Goal: Task Accomplishment & Management: Use online tool/utility

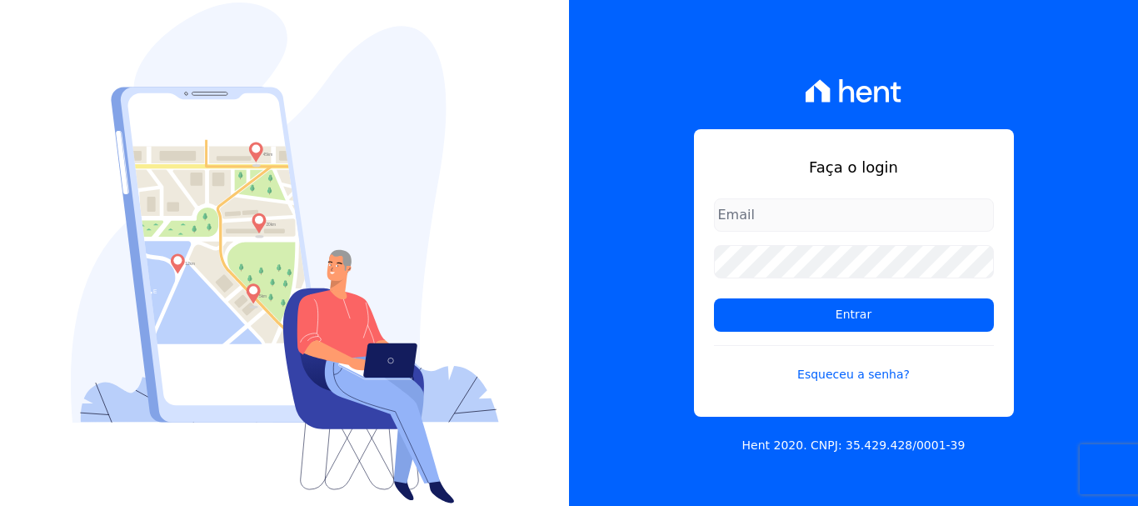
type input "[EMAIL_ADDRESS][DOMAIN_NAME]"
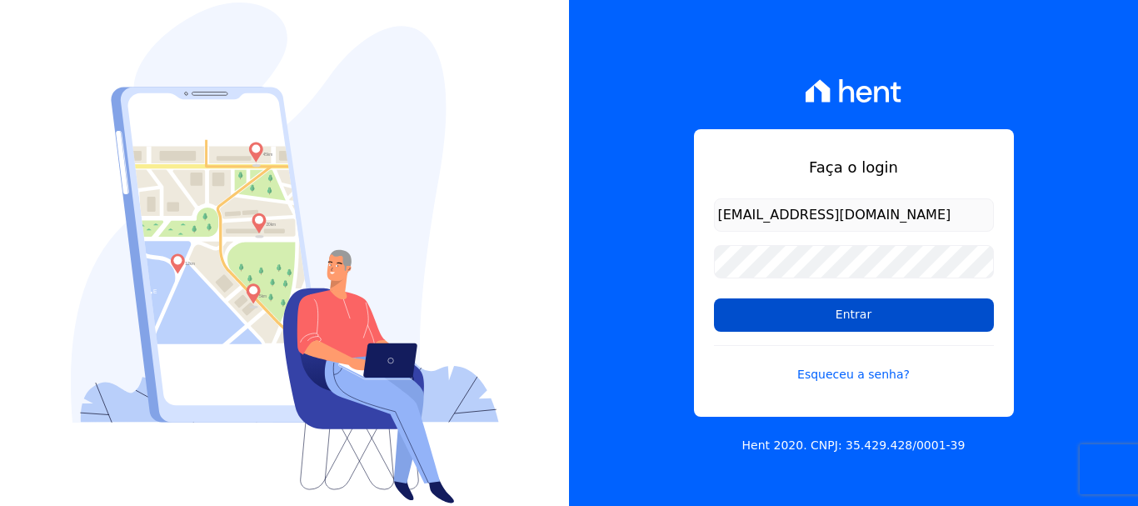
click at [850, 317] on input "Entrar" at bounding box center [854, 314] width 280 height 33
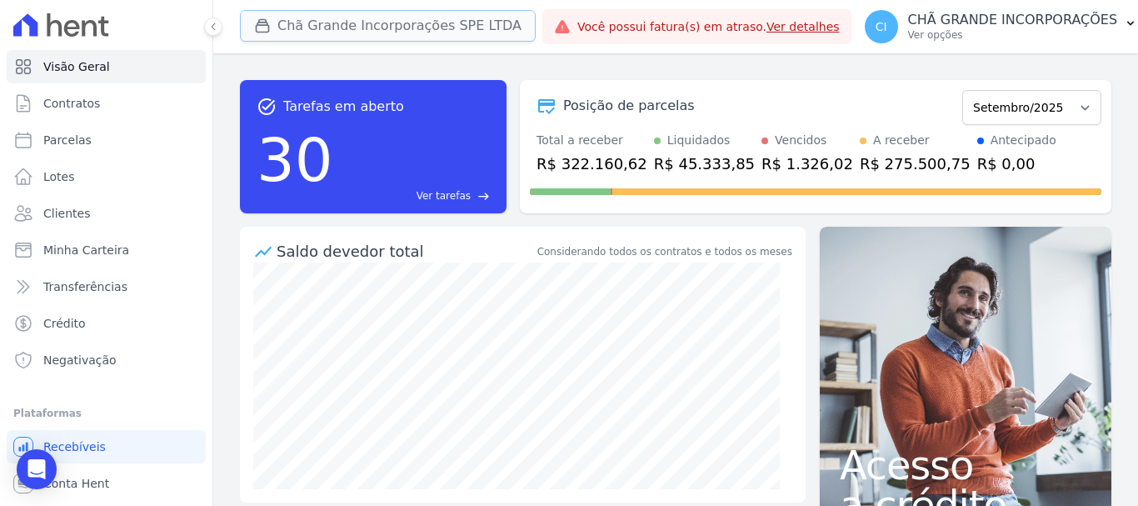
click at [344, 26] on button "Chã Grande Incorporações SPE LTDA" at bounding box center [388, 26] width 296 height 32
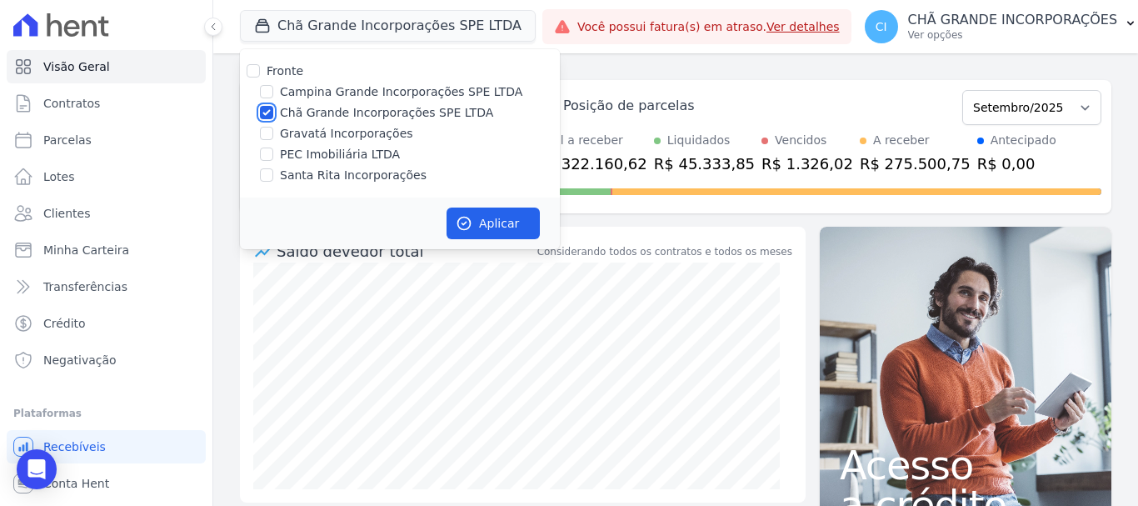
click at [263, 112] on input "Chã Grande Incorporações SPE LTDA" at bounding box center [266, 112] width 13 height 13
checkbox input "false"
click at [267, 92] on input "Campina Grande Incorporações SPE LTDA" at bounding box center [266, 91] width 13 height 13
checkbox input "true"
click at [489, 219] on button "Aplicar" at bounding box center [493, 223] width 93 height 32
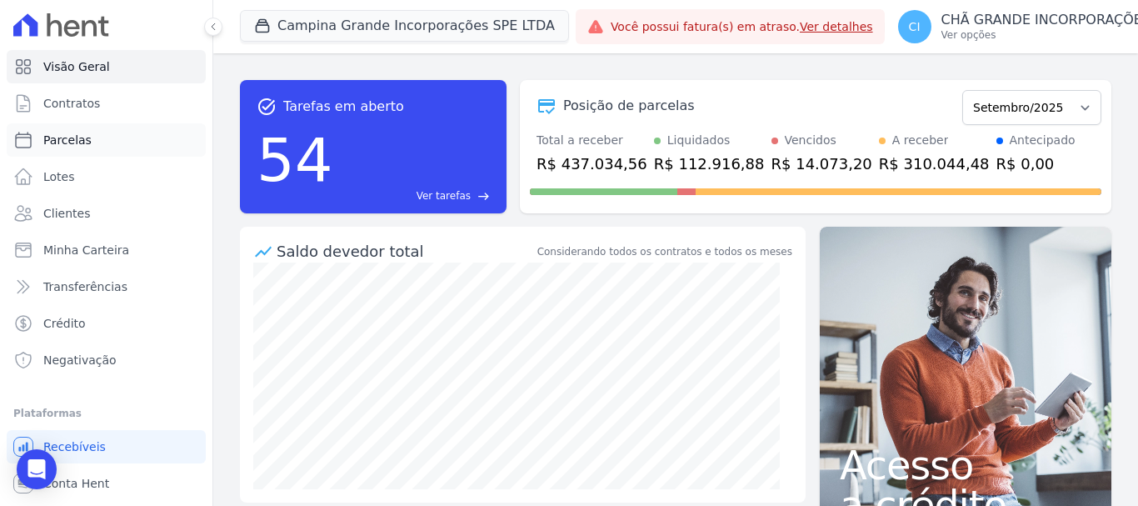
click at [81, 137] on span "Parcelas" at bounding box center [67, 140] width 48 height 17
click at [80, 139] on span "Parcelas" at bounding box center [67, 140] width 48 height 17
select select
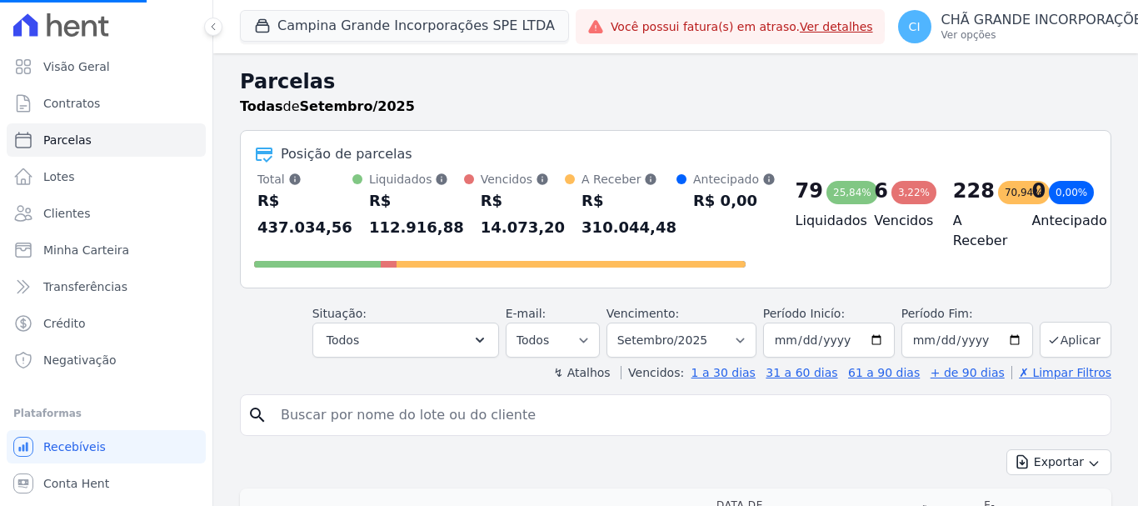
click at [338, 417] on input "search" at bounding box center [687, 414] width 833 height 33
select select
click at [327, 417] on input "search" at bounding box center [687, 414] width 833 height 33
type input "dayane cristine"
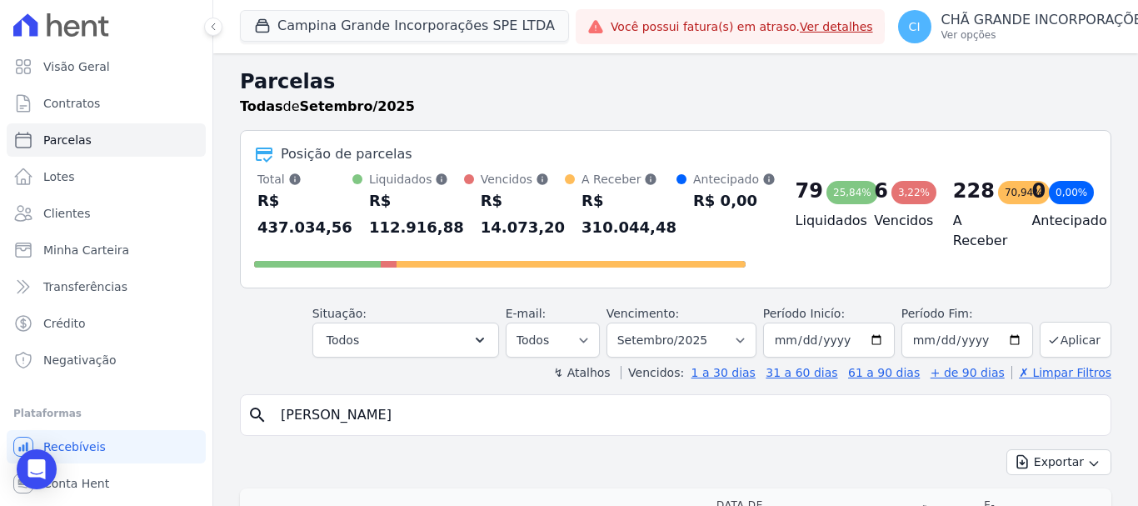
select select
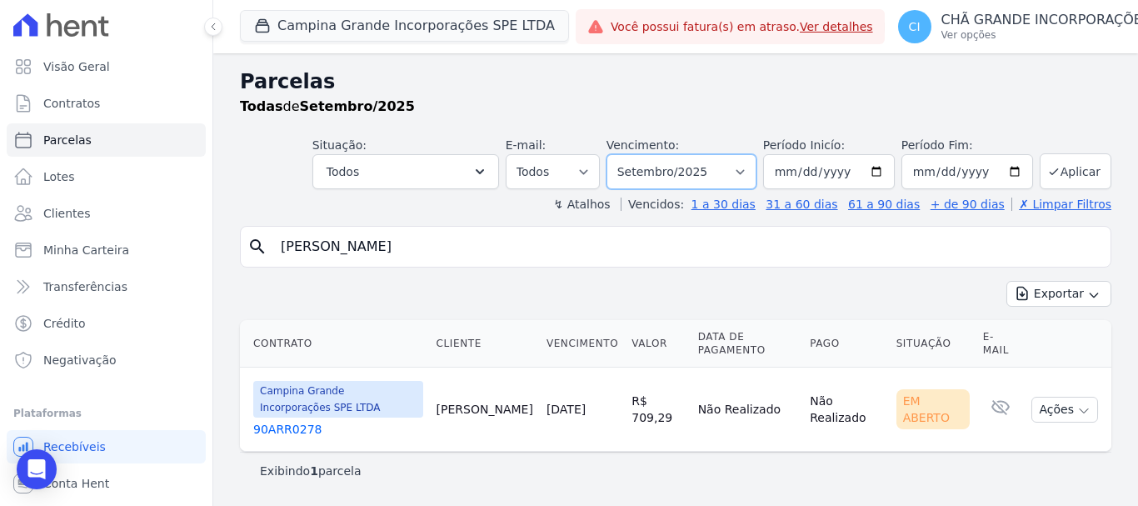
click at [751, 167] on select "Filtrar por período ──────── Todos os meses Janeiro/2023 Fevereiro/2023 Março/2…" at bounding box center [681, 171] width 150 height 35
select select "08/2025"
click at [630, 154] on select "Filtrar por período ──────── Todos os meses Janeiro/2023 Fevereiro/2023 Março/2…" at bounding box center [681, 171] width 150 height 35
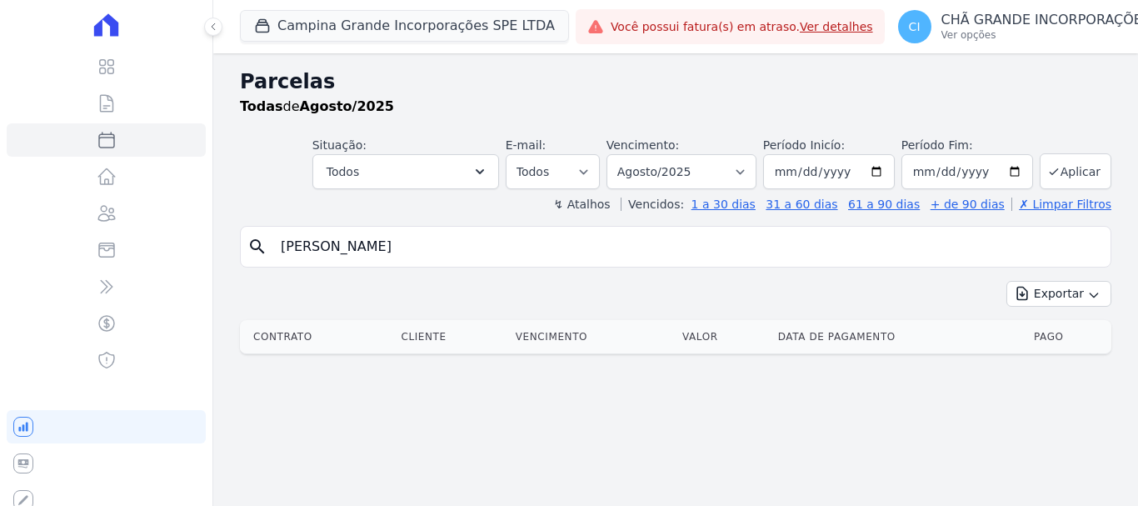
select select
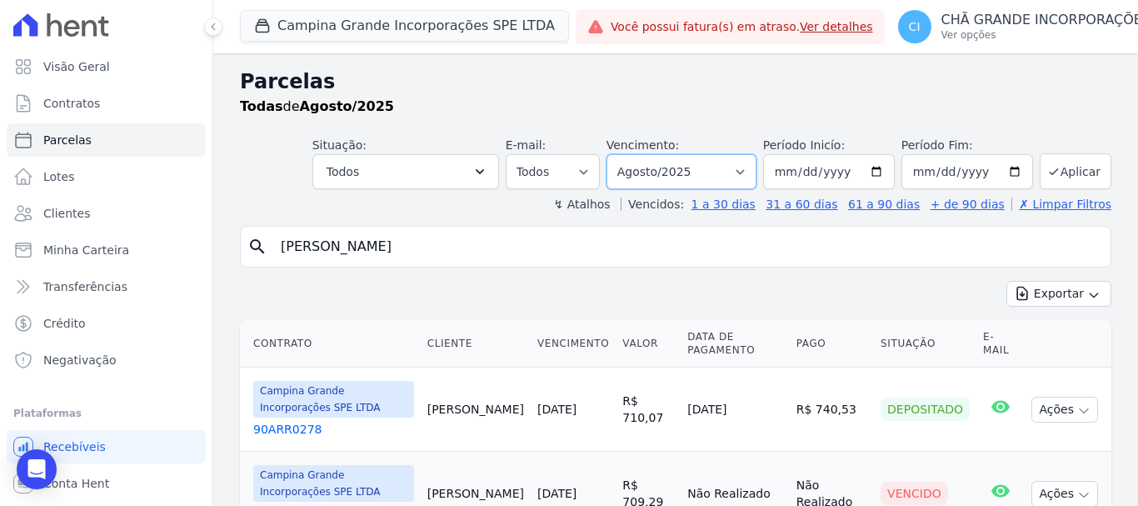
click at [740, 169] on select "Filtrar por período ──────── Todos os meses Janeiro/2023 Fevereiro/2023 Março/2…" at bounding box center [681, 171] width 150 height 35
select select "05/2025"
click at [617, 154] on select "Filtrar por período ──────── Todos os meses Janeiro/2023 Fevereiro/2023 Março/2…" at bounding box center [681, 171] width 150 height 35
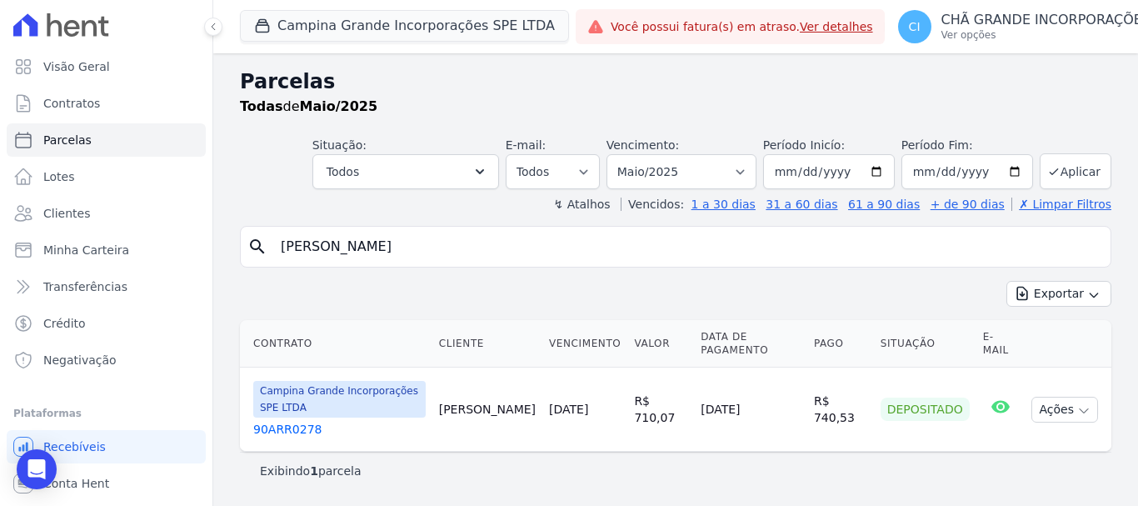
select select
click at [756, 167] on select "Filtrar por período ──────── Todos os meses Janeiro/2023 Fevereiro/2023 Março/2…" at bounding box center [681, 171] width 150 height 35
select select "06/2025"
click at [630, 154] on select "Filtrar por período ──────── Todos os meses Janeiro/2023 Fevereiro/2023 Março/2…" at bounding box center [681, 171] width 150 height 35
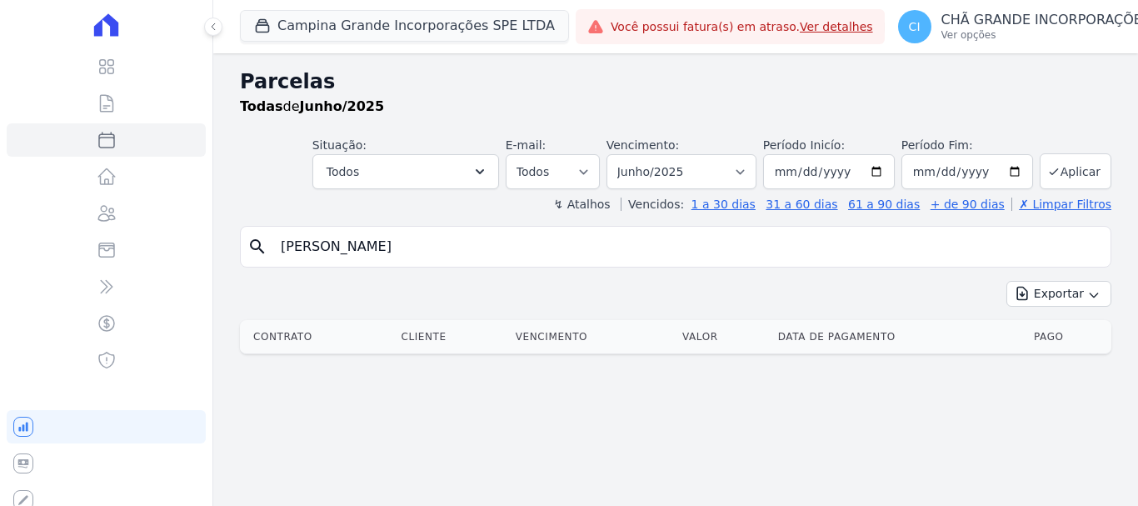
select select
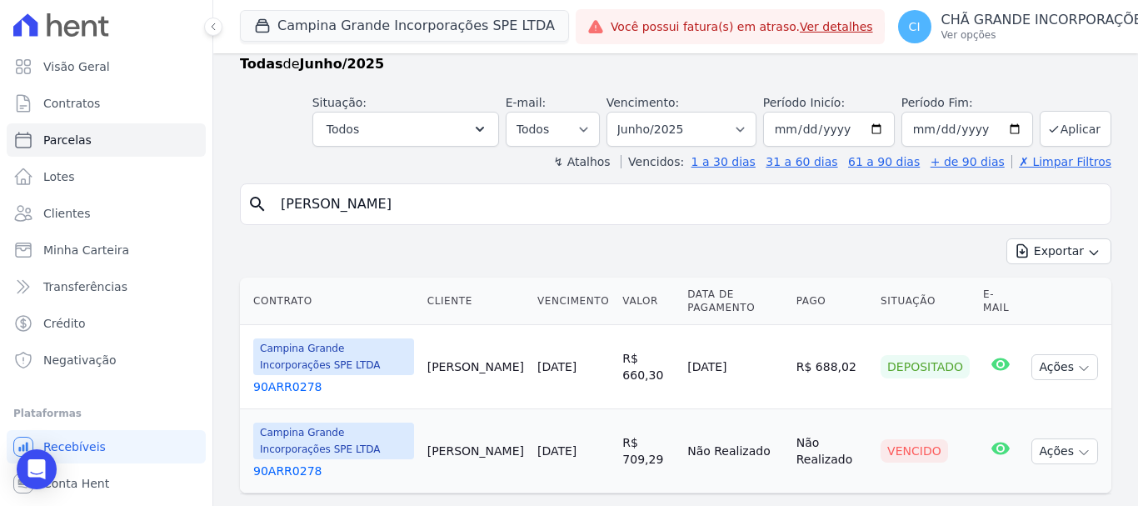
scroll to position [81, 0]
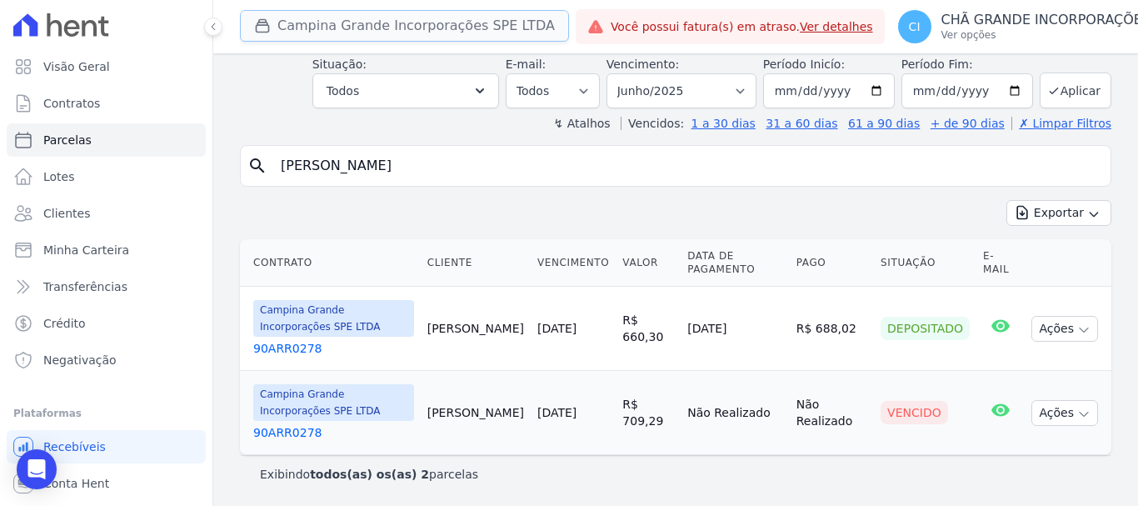
click at [308, 25] on button "Campina Grande Incorporações SPE LTDA" at bounding box center [404, 26] width 329 height 32
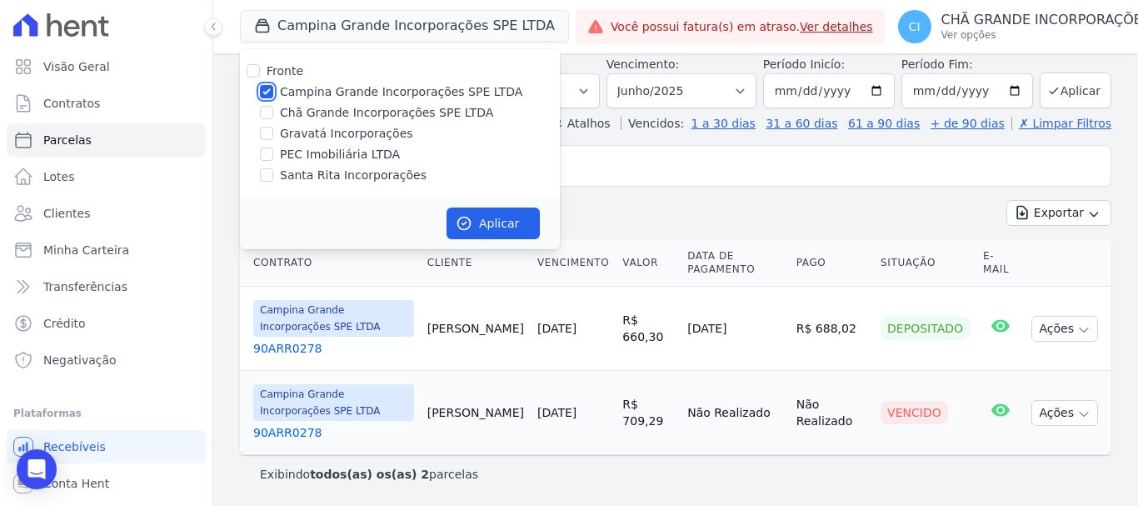
click at [265, 89] on input "Campina Grande Incorporações SPE LTDA" at bounding box center [266, 91] width 13 height 13
checkbox input "false"
click at [267, 177] on input "Santa Rita Incorporações" at bounding box center [266, 174] width 13 height 13
checkbox input "true"
click at [511, 228] on button "Aplicar" at bounding box center [493, 223] width 93 height 32
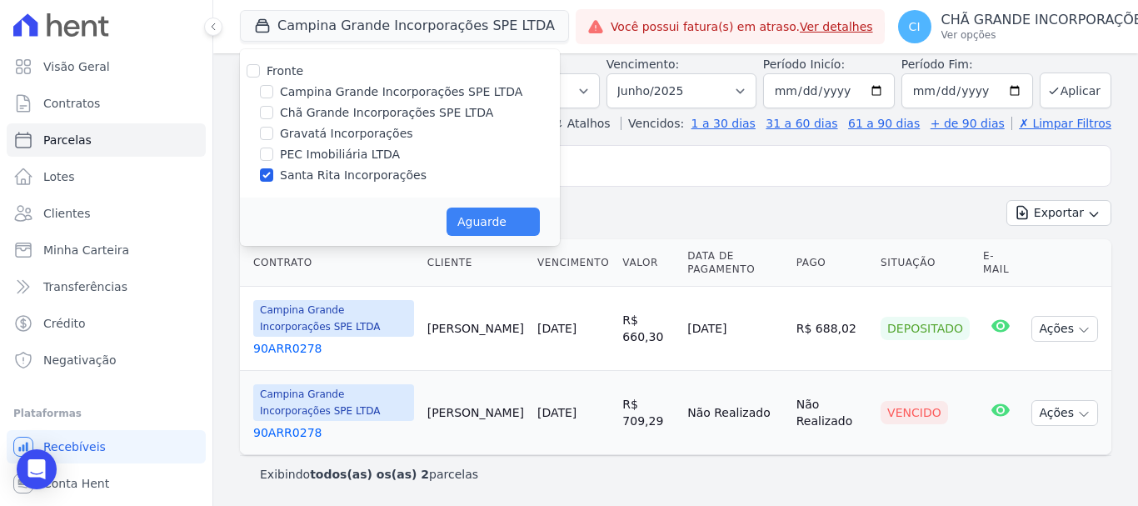
select select
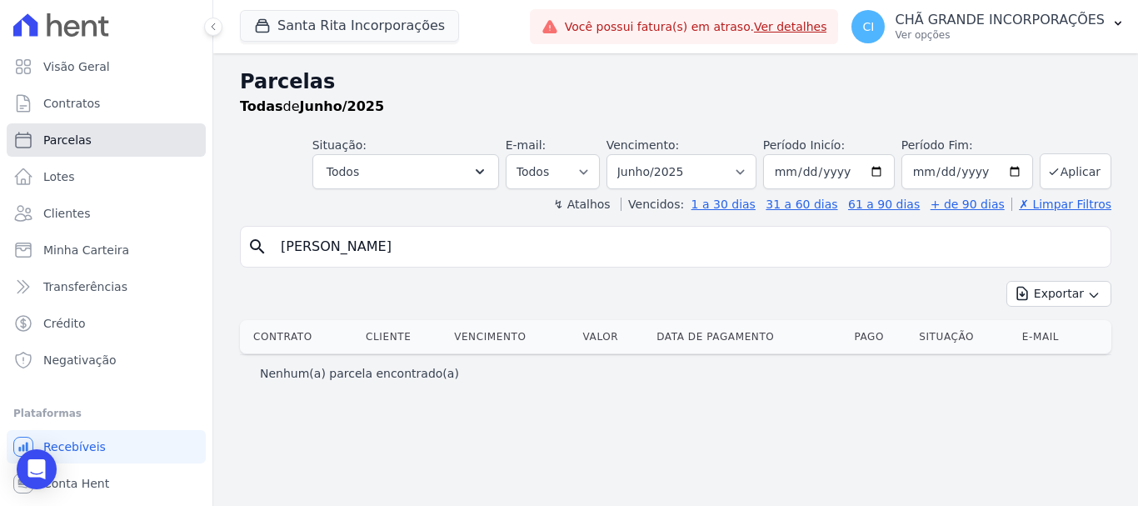
click at [54, 135] on span "Parcelas" at bounding box center [67, 140] width 48 height 17
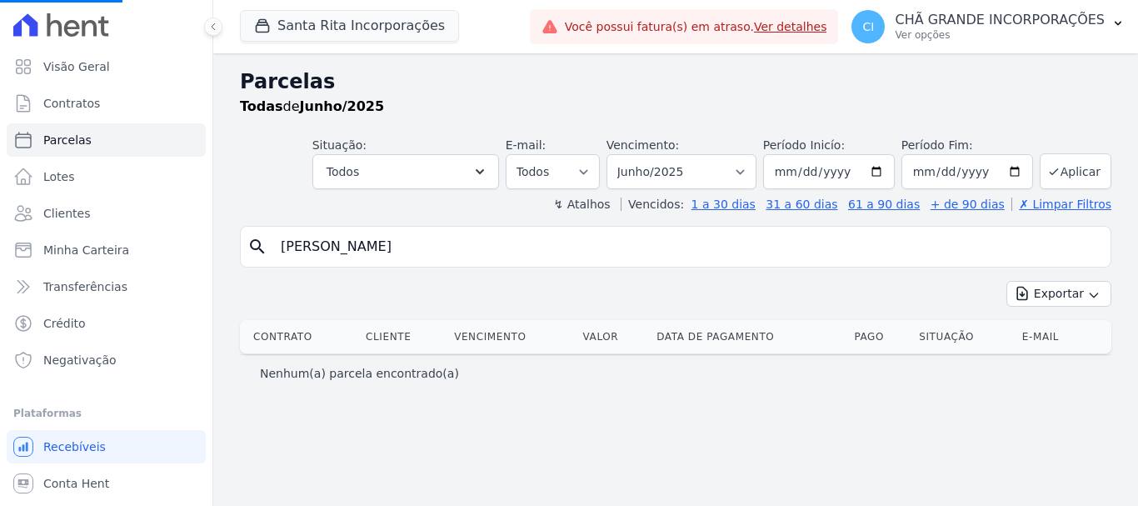
click at [385, 247] on input "[PERSON_NAME]" at bounding box center [687, 246] width 833 height 33
select select
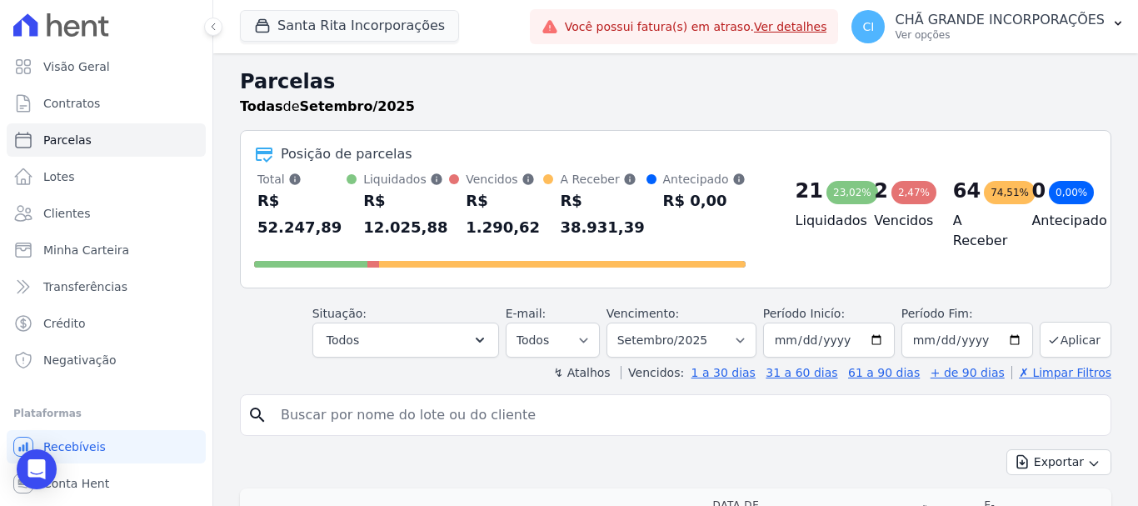
click at [379, 247] on div at bounding box center [499, 260] width 491 height 27
click at [325, 402] on input "search" at bounding box center [687, 414] width 833 height 33
type input "[PERSON_NAME] [PERSON_NAME]"
select select
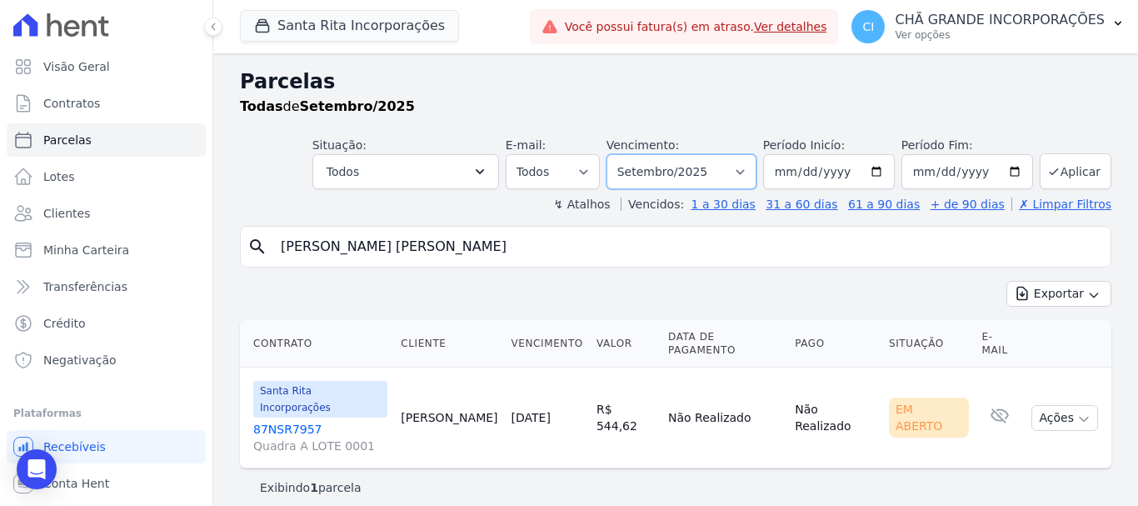
click at [752, 172] on select "Filtrar por período ──────── Todos os meses Novembro/2020 Dezembro/2020 Janeiro…" at bounding box center [681, 171] width 150 height 35
select select "08/2025"
click at [630, 154] on select "Filtrar por período ──────── Todos os meses Novembro/2020 Dezembro/2020 Janeiro…" at bounding box center [681, 171] width 150 height 35
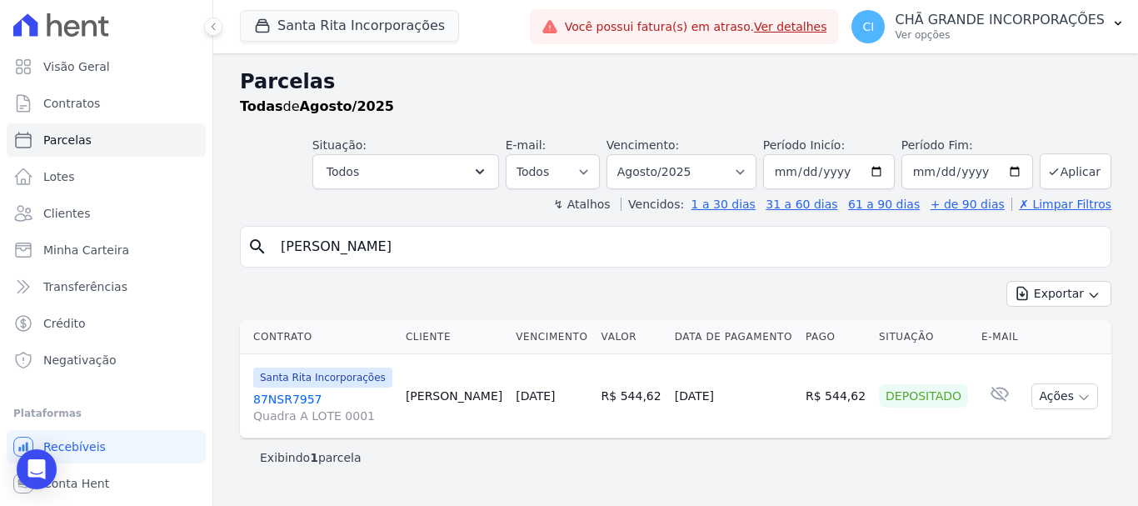
select select
click at [756, 167] on select "Filtrar por período ──────── Todos os meses Novembro/2020 Dezembro/2020 Janeiro…" at bounding box center [681, 171] width 150 height 35
select select "09/2025"
click at [630, 154] on select "Filtrar por período ──────── Todos os meses Novembro/2020 Dezembro/2020 Janeiro…" at bounding box center [681, 171] width 150 height 35
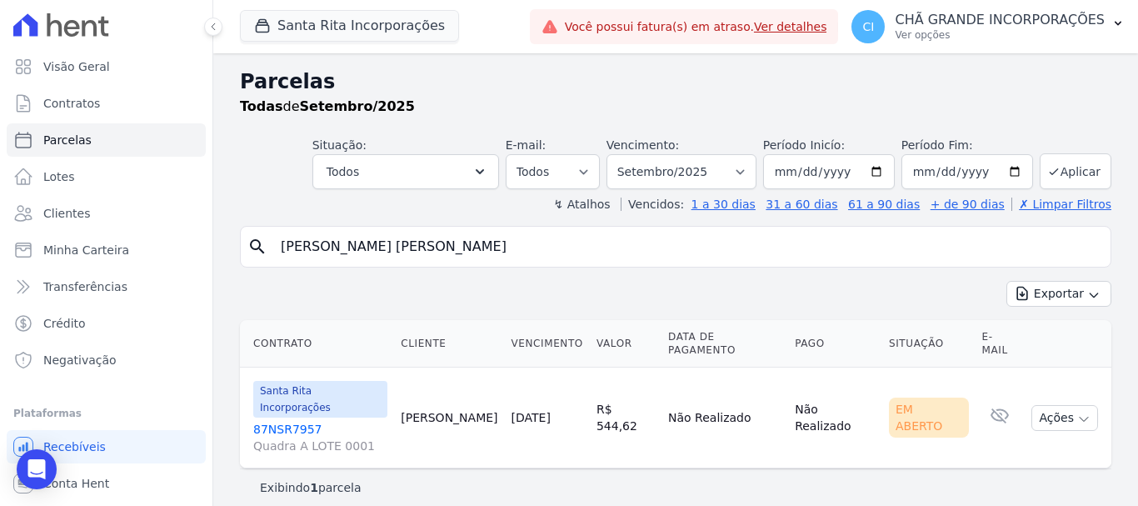
select select
click at [287, 421] on link "87NSR7957 Quadra A LOTE 0001" at bounding box center [320, 437] width 134 height 33
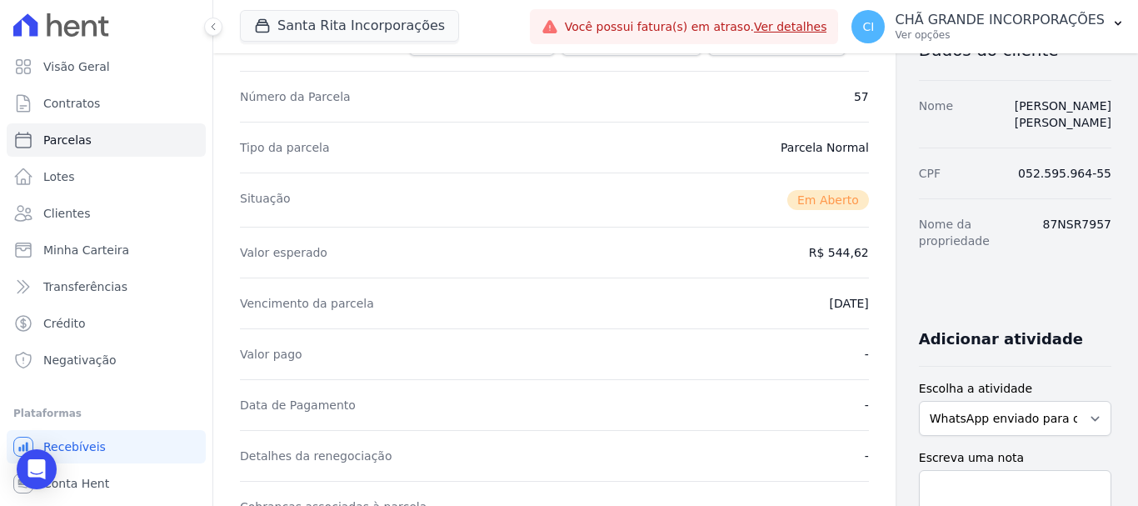
scroll to position [333, 0]
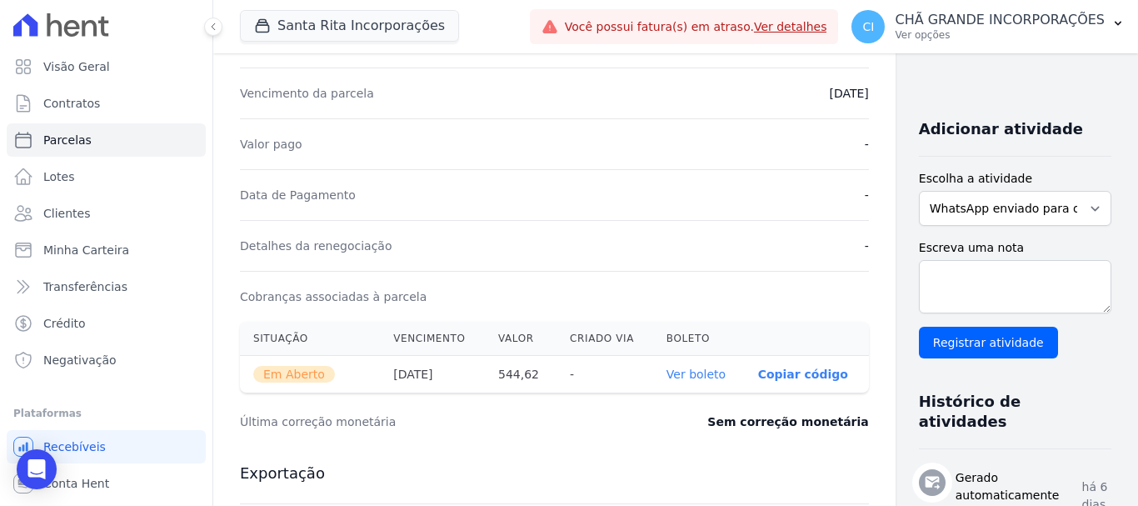
click at [666, 373] on link "Ver boleto" at bounding box center [695, 373] width 59 height 13
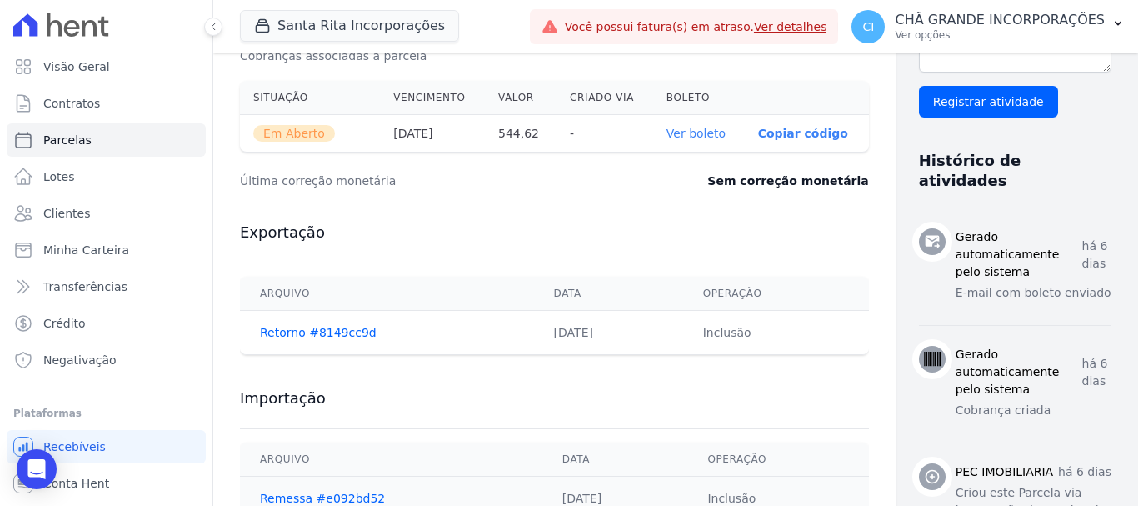
scroll to position [583, 0]
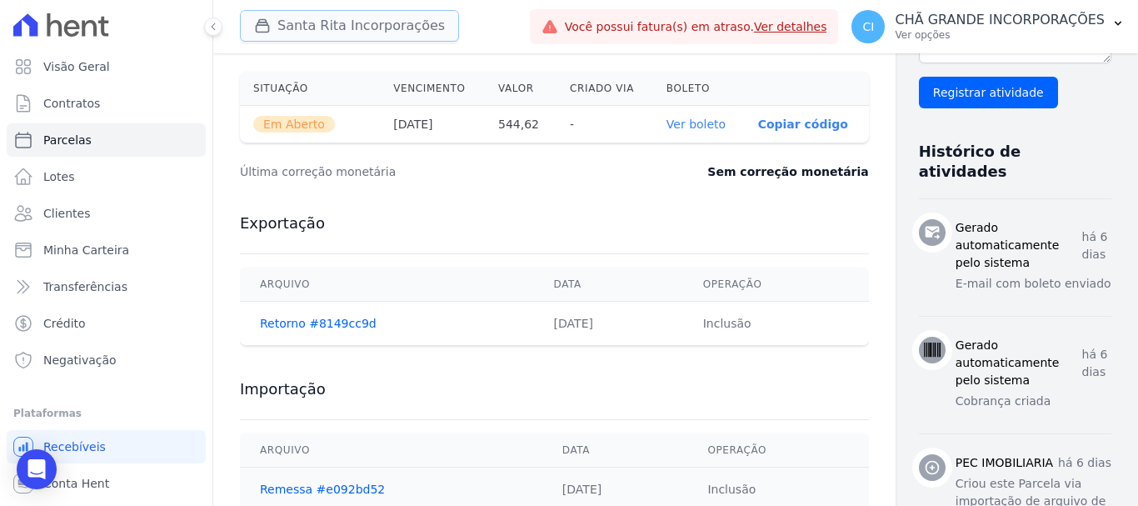
click at [334, 27] on button "Santa Rita Incorporações" at bounding box center [349, 26] width 219 height 32
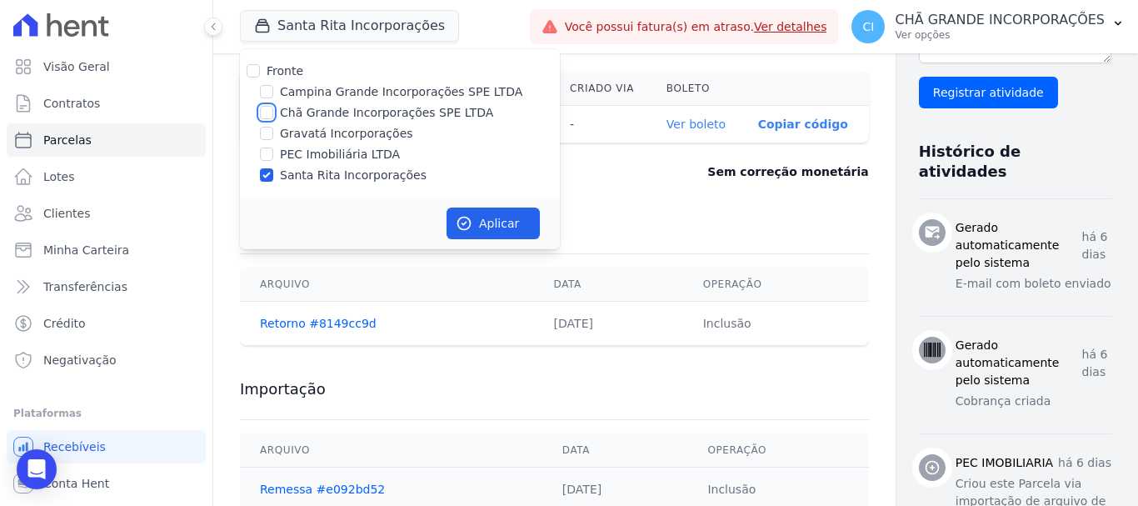
click at [267, 114] on input "Chã Grande Incorporações SPE LTDA" at bounding box center [266, 112] width 13 height 13
checkbox input "true"
click at [269, 172] on input "Santa Rita Incorporações" at bounding box center [266, 174] width 13 height 13
checkbox input "false"
click at [512, 222] on button "Aplicar" at bounding box center [493, 223] width 93 height 32
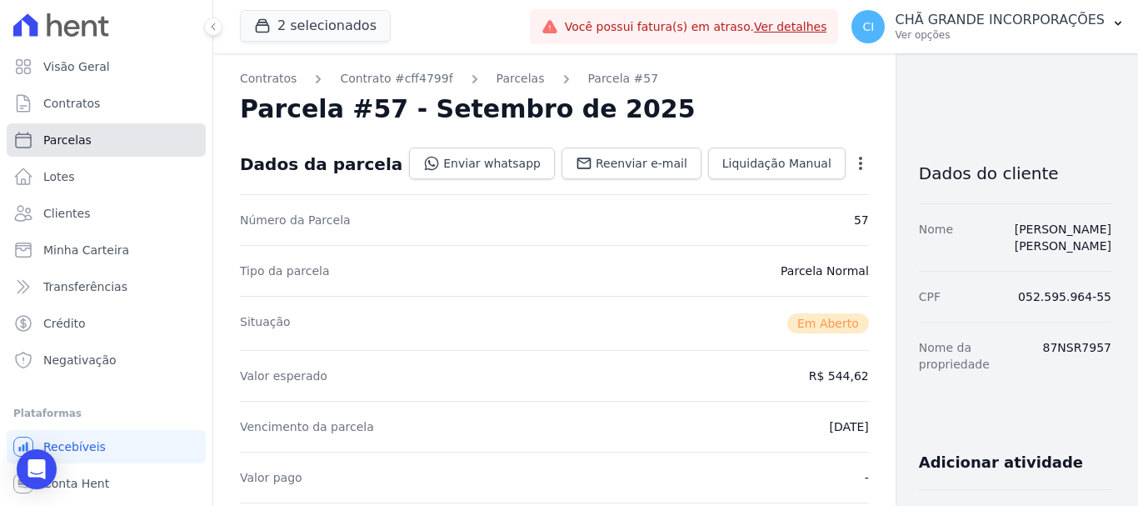
click at [77, 140] on span "Parcelas" at bounding box center [67, 140] width 48 height 17
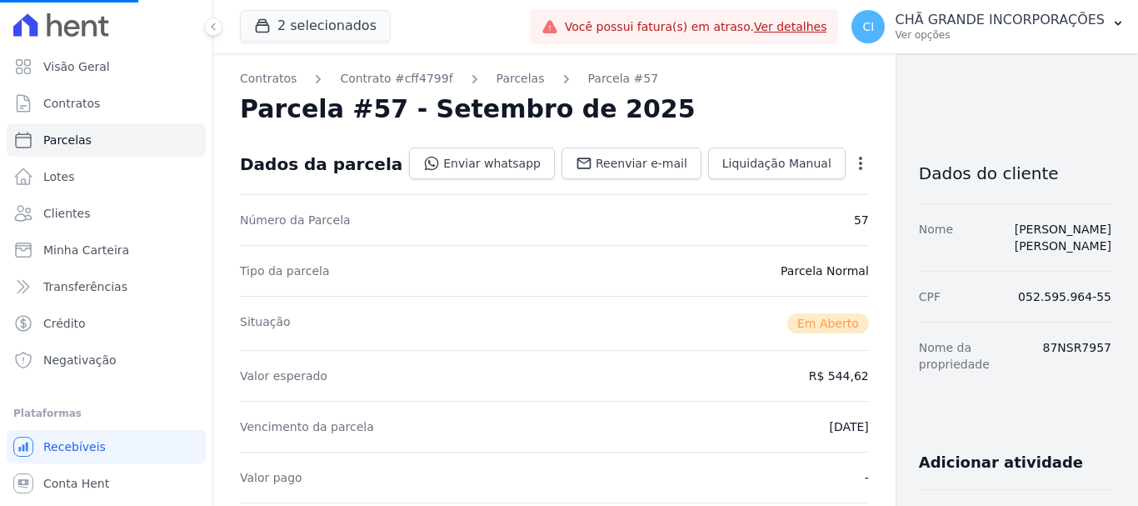
select select
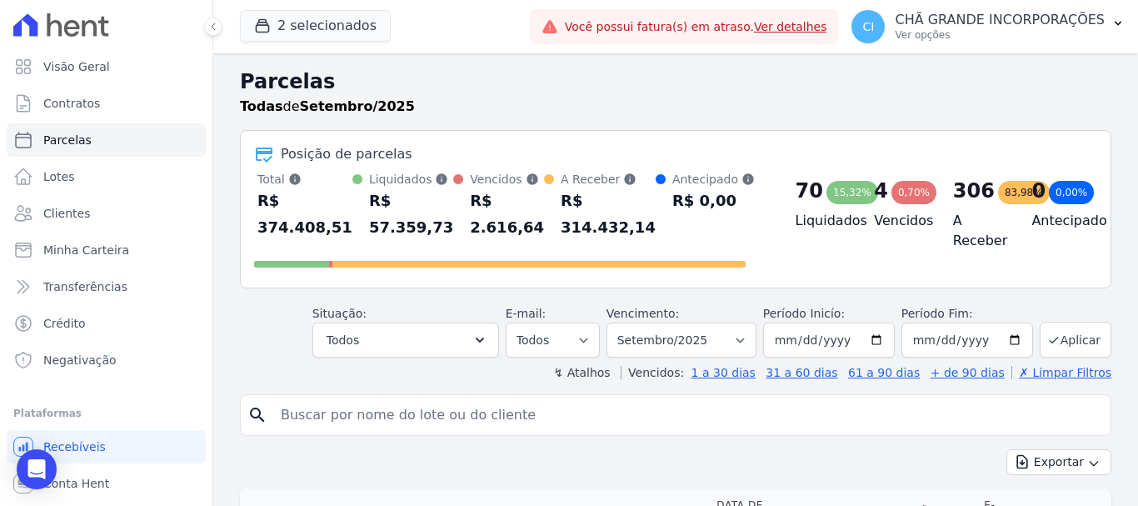
click at [297, 421] on input "search" at bounding box center [687, 414] width 833 height 33
type input "[PERSON_NAME]"
select select
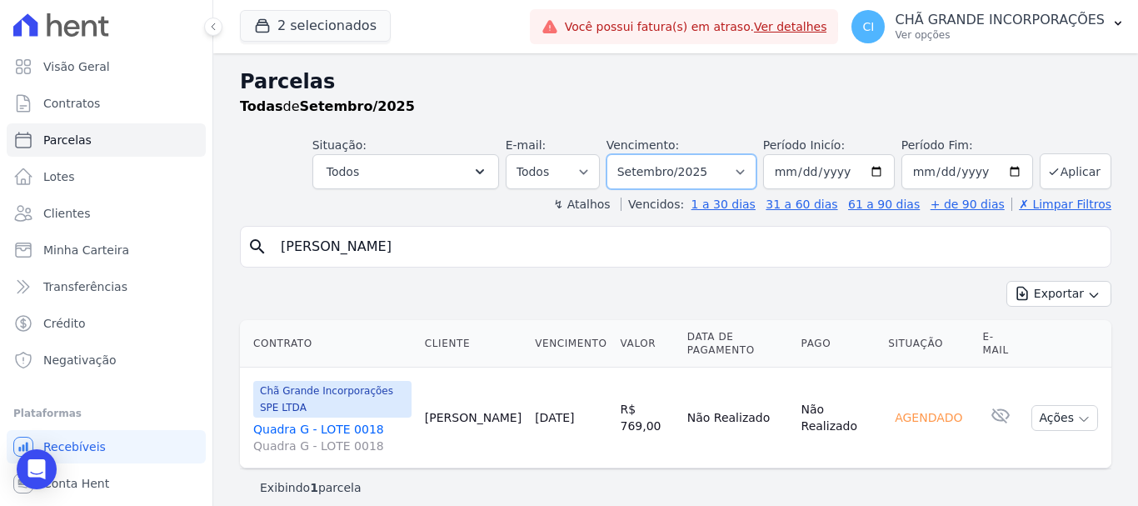
click at [747, 169] on select "Filtrar por período ──────── Todos os meses Outubro/2019 Novembro/2019 Dezembro…" at bounding box center [681, 171] width 150 height 35
select select "03/2025"
click at [617, 154] on select "Filtrar por período ──────── Todos os meses Outubro/2019 Novembro/2019 Dezembro…" at bounding box center [681, 171] width 150 height 35
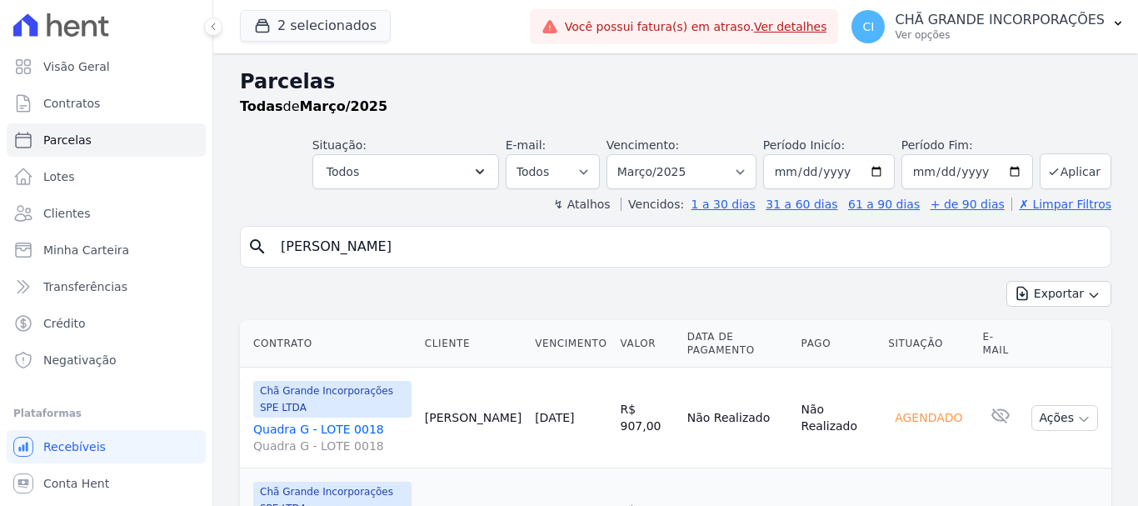
select select
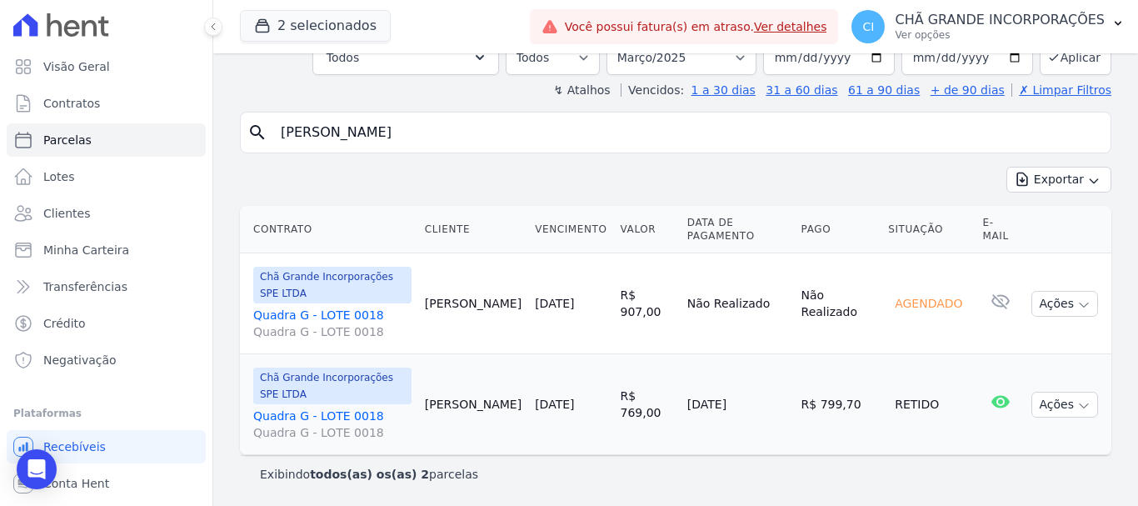
click at [740, 52] on div "2 selecionados Fronte Campina Grande Incorporações SPE LTDA Chã Grande Incorpor…" at bounding box center [675, 26] width 925 height 53
click at [742, 56] on select "Filtrar por período ──────── Todos os meses Outubro/2019 Novembro/2019 Dezembro…" at bounding box center [681, 57] width 150 height 35
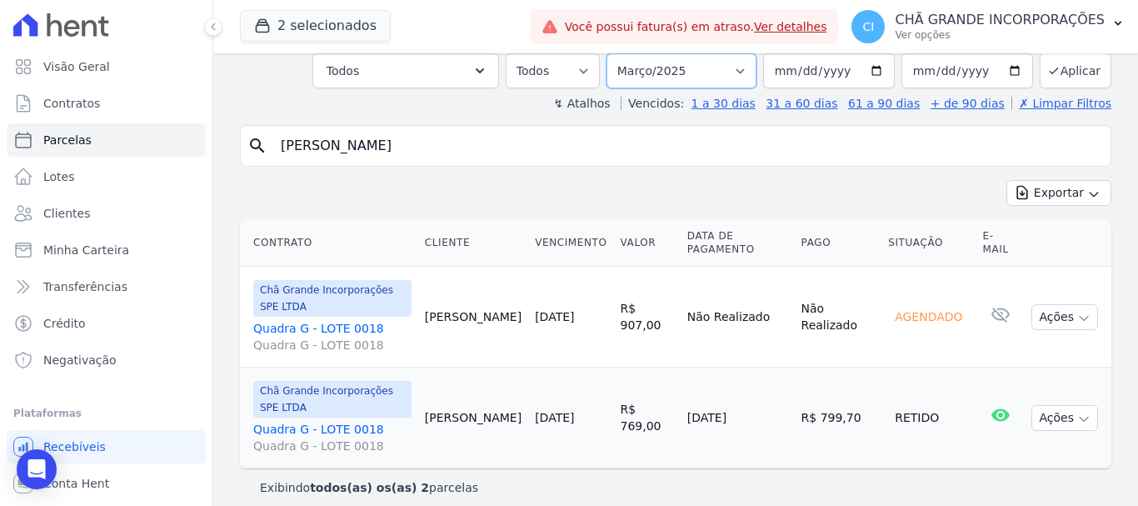
select select "04/2025"
click at [617, 53] on select "Filtrar por período ──────── Todos os meses Outubro/2019 Novembro/2019 Dezembro…" at bounding box center [681, 70] width 150 height 35
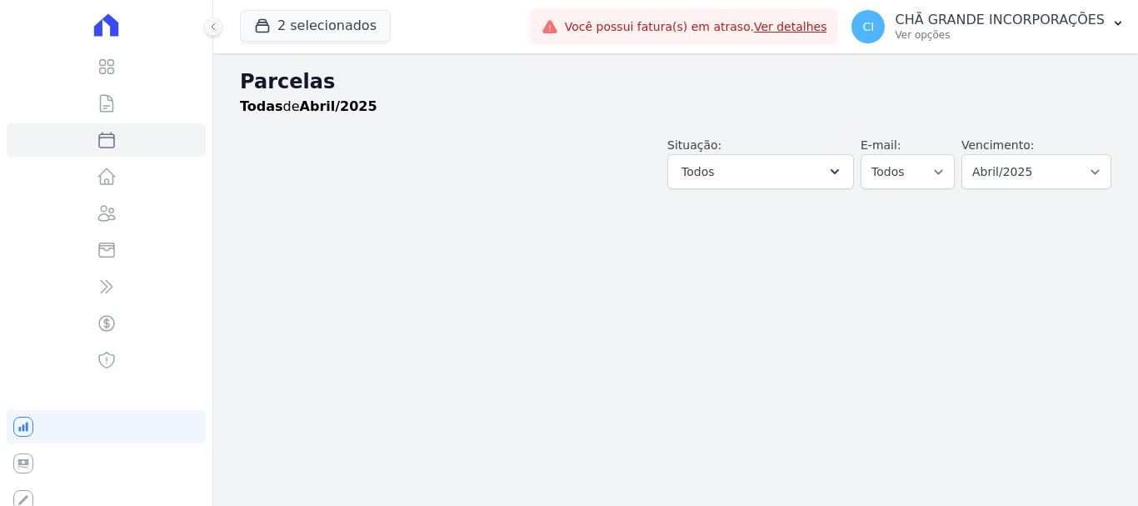
select select
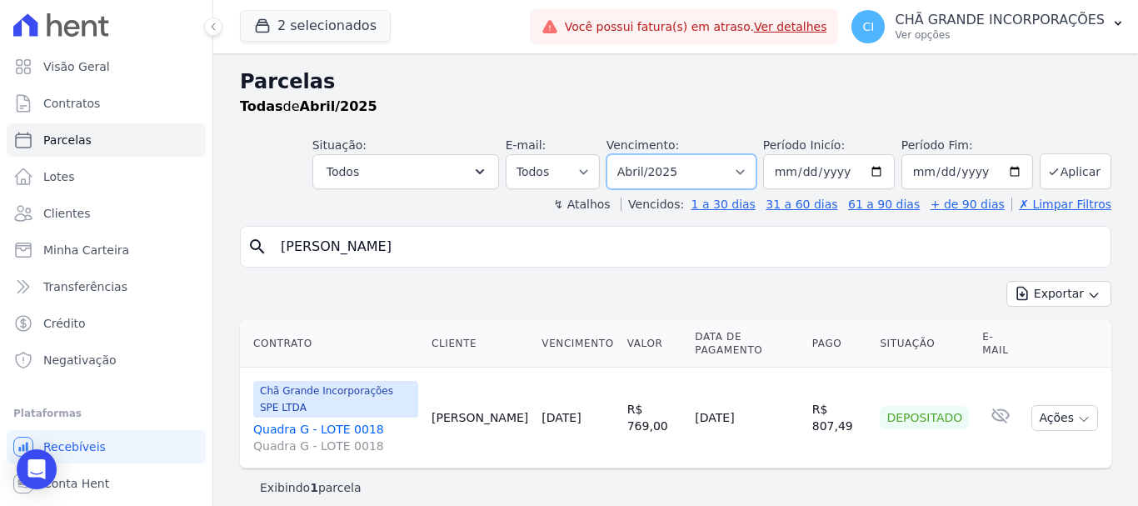
click at [756, 167] on select "Filtrar por período ──────── Todos os meses Outubro/2019 Novembro/2019 Dezembro…" at bounding box center [681, 171] width 150 height 35
select select "05/2025"
click at [630, 154] on select "Filtrar por período ──────── Todos os meses Outubro/2019 Novembro/2019 Dezembro…" at bounding box center [681, 171] width 150 height 35
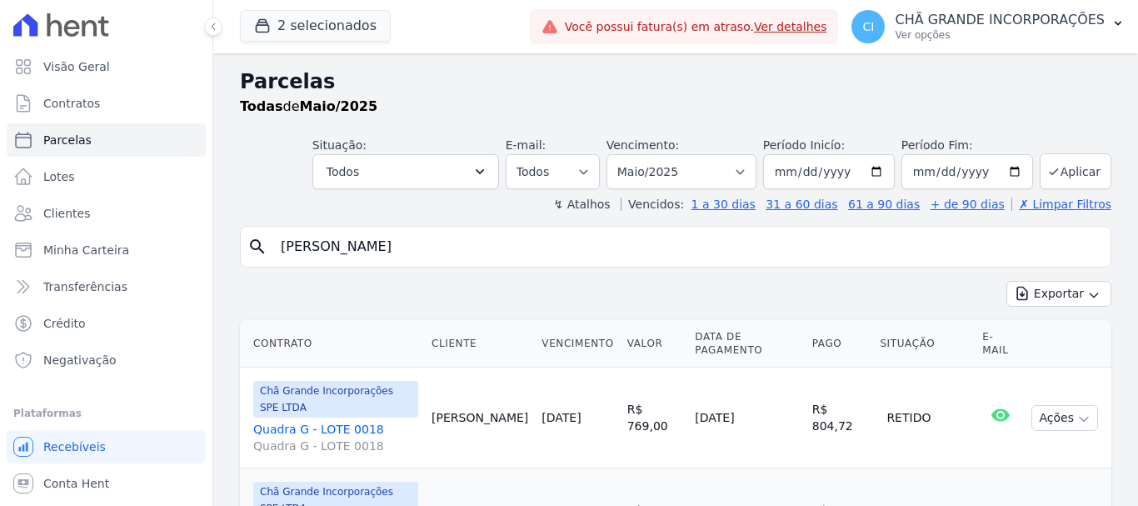
select select
click at [745, 169] on select "Filtrar por período ──────── Todos os meses Outubro/2019 Novembro/2019 Dezembro…" at bounding box center [681, 171] width 150 height 35
select select "06/2025"
click at [617, 154] on select "Filtrar por período ──────── Todos os meses Outubro/2019 Novembro/2019 Dezembro…" at bounding box center [681, 171] width 150 height 35
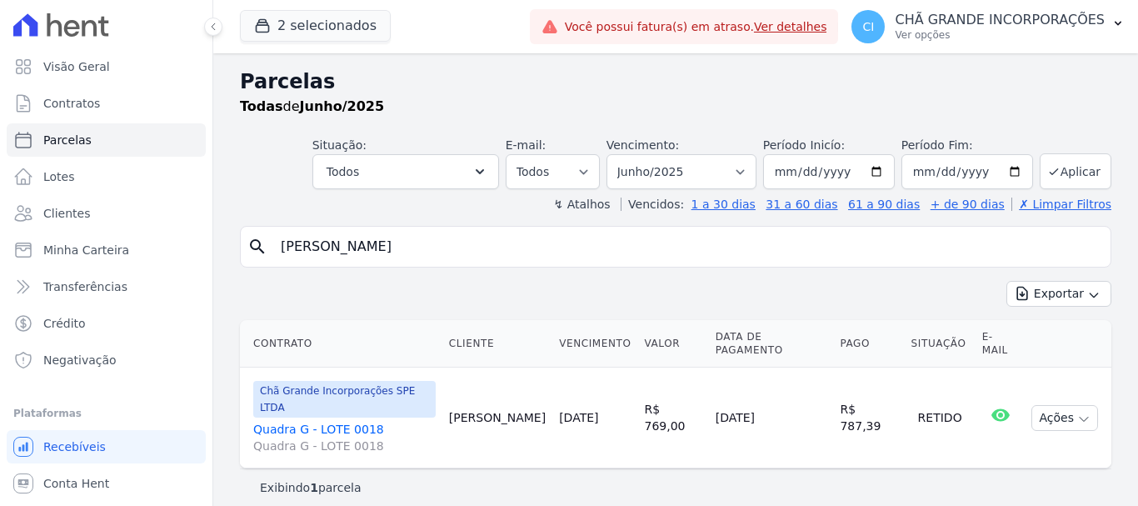
select select
click at [755, 168] on select "Filtrar por período ──────── Todos os meses Outubro/2019 Novembro/2019 Dezembro…" at bounding box center [681, 171] width 150 height 35
select select "07/2025"
click at [630, 154] on select "Filtrar por período ──────── Todos os meses Outubro/2019 Novembro/2019 Dezembro…" at bounding box center [681, 171] width 150 height 35
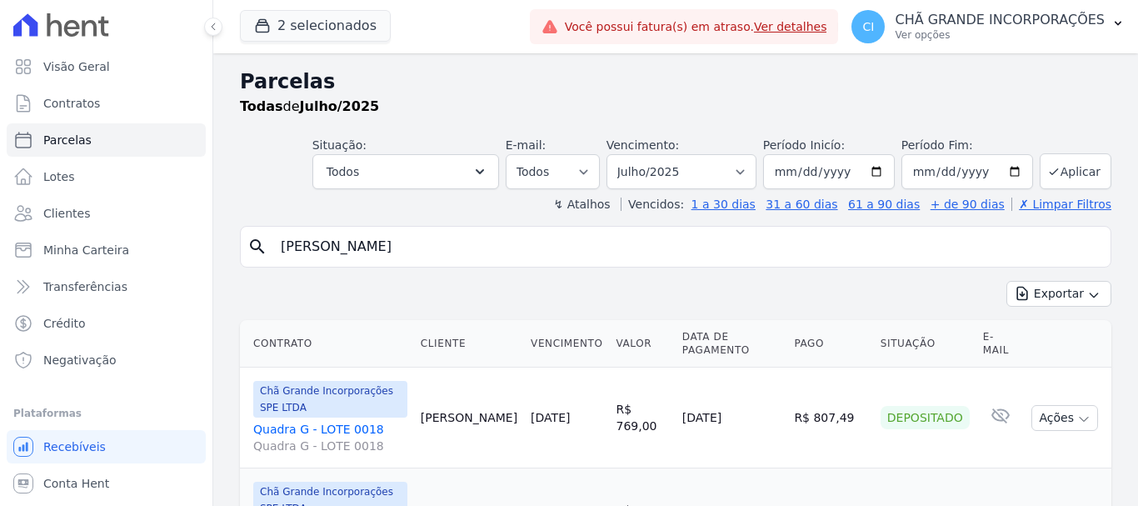
select select
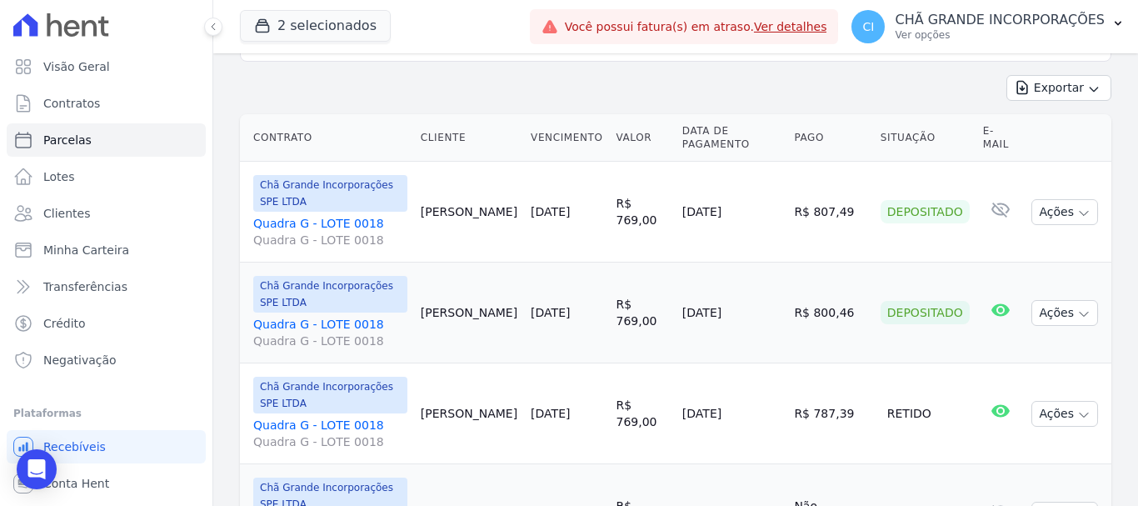
scroll to position [316, 0]
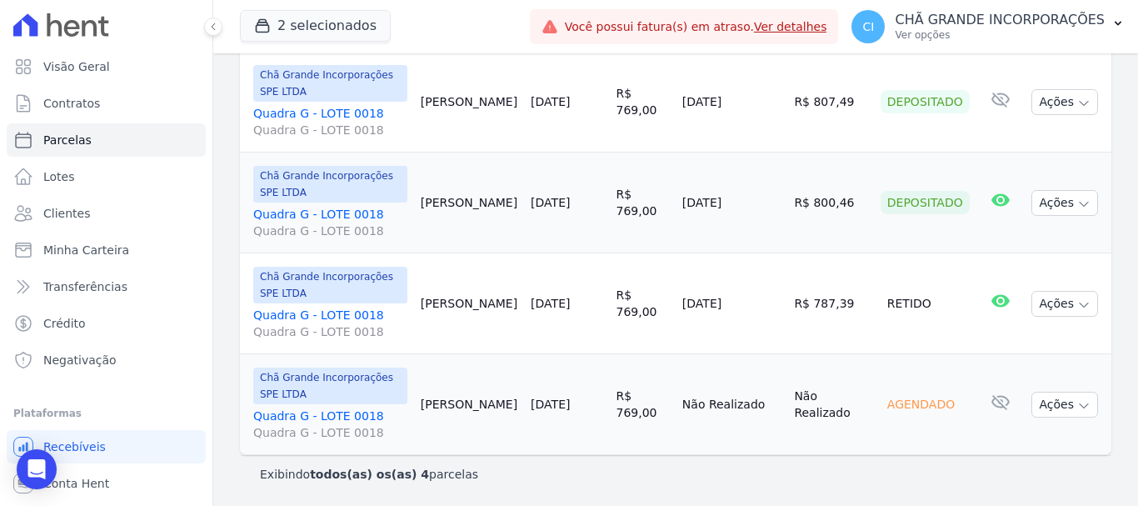
click at [296, 419] on link "Quadra G - LOTE 0018 Quadra G - LOTE 0018" at bounding box center [330, 423] width 154 height 33
